Goal: Task Accomplishment & Management: Use online tool/utility

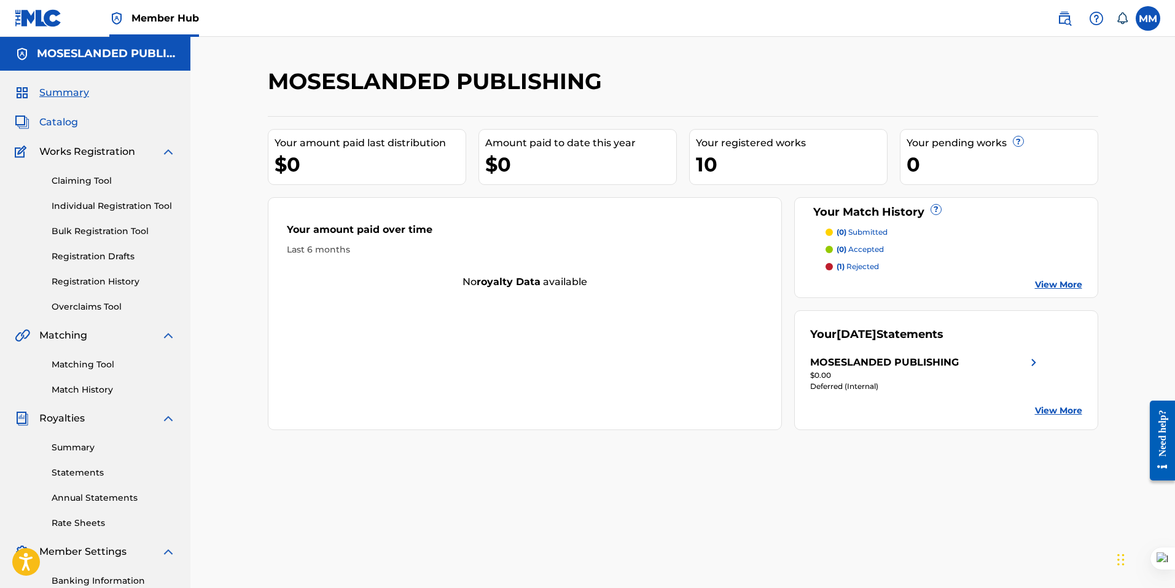
click at [63, 124] on span "Catalog" at bounding box center [58, 122] width 39 height 15
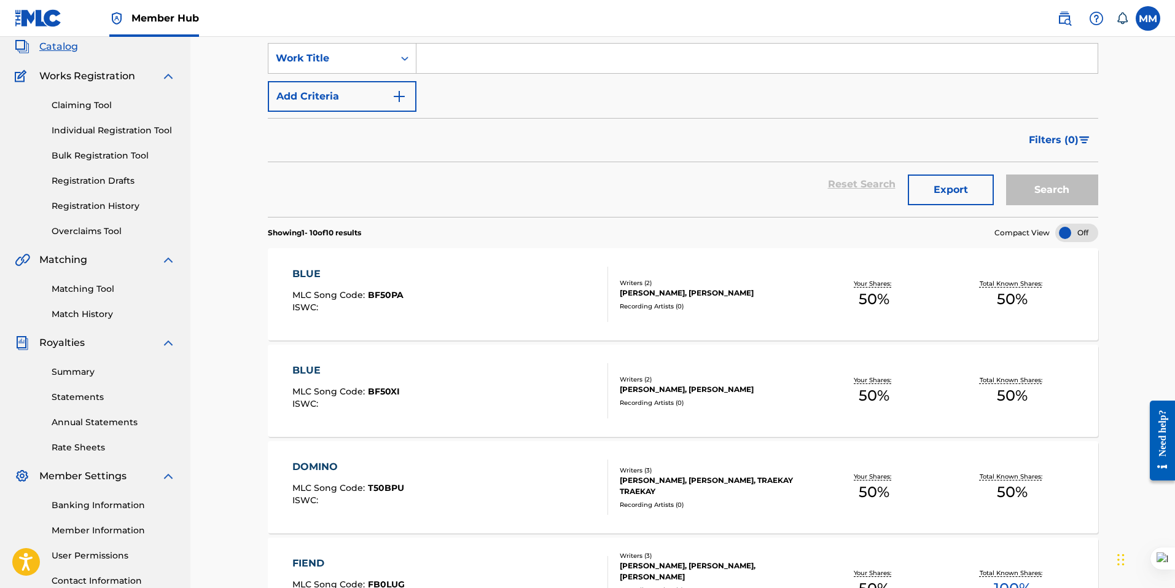
scroll to position [14, 0]
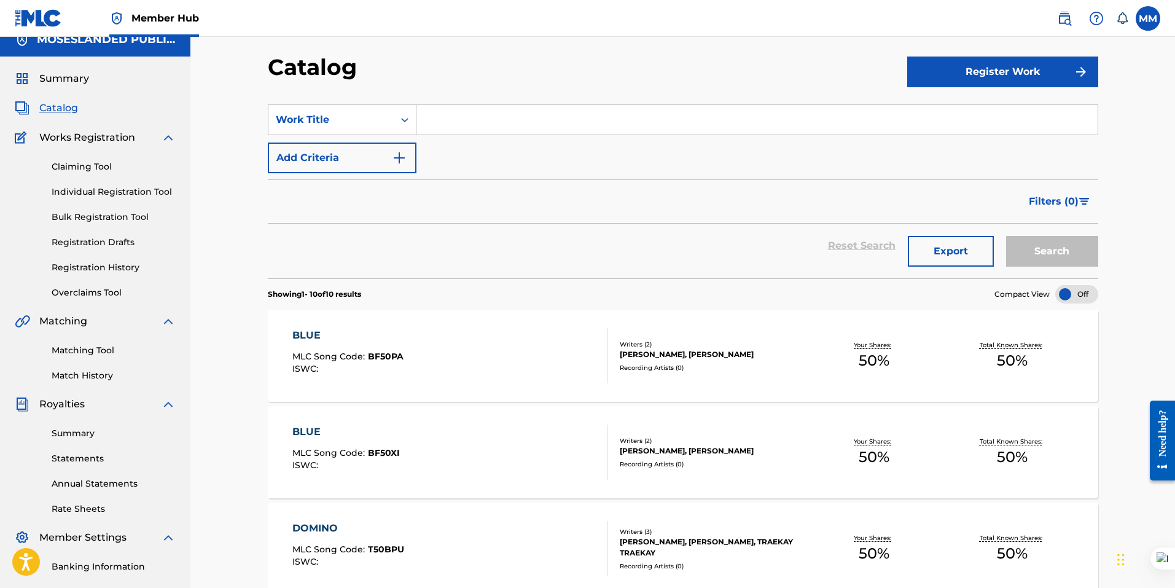
click at [93, 165] on link "Claiming Tool" at bounding box center [114, 166] width 124 height 13
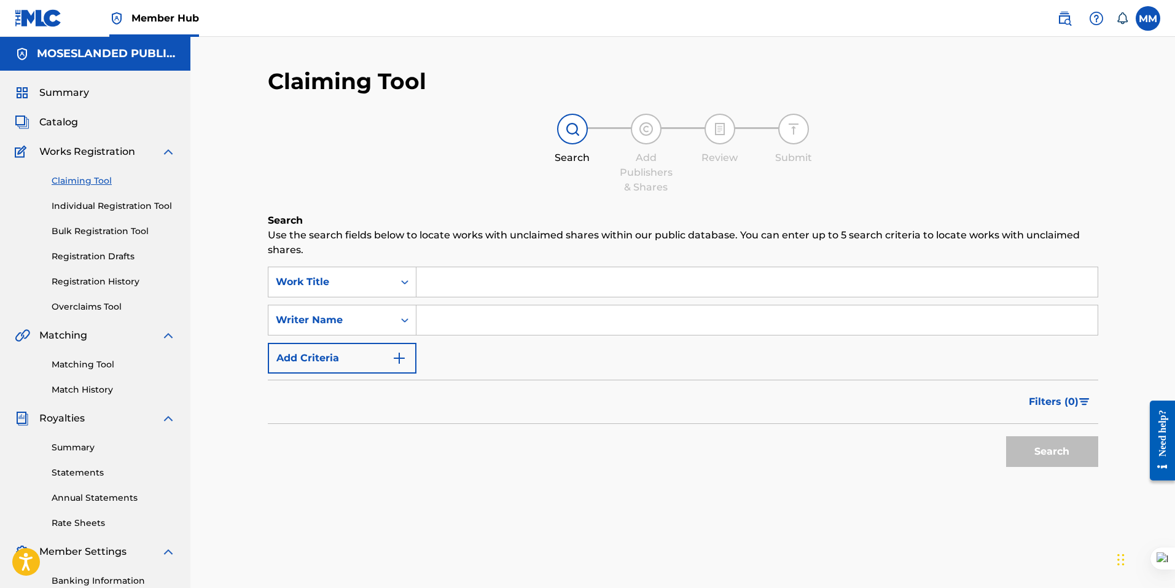
click at [470, 280] on input "Search Form" at bounding box center [757, 281] width 681 height 29
click at [439, 319] on input "Search Form" at bounding box center [757, 319] width 681 height 29
click at [673, 329] on input "Search Form" at bounding box center [757, 319] width 681 height 29
click at [573, 279] on input "Search Form" at bounding box center [757, 281] width 681 height 29
click at [1006, 436] on button "Search" at bounding box center [1052, 451] width 92 height 31
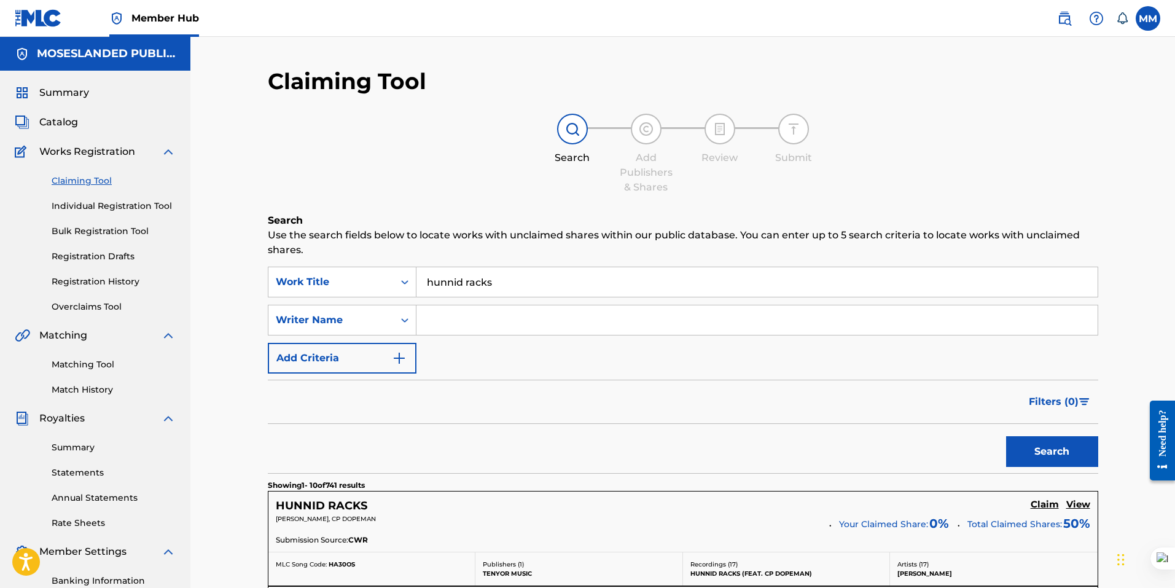
click at [524, 278] on input "hunnid racks" at bounding box center [757, 281] width 681 height 29
type input "h"
